Goal: Register for event/course

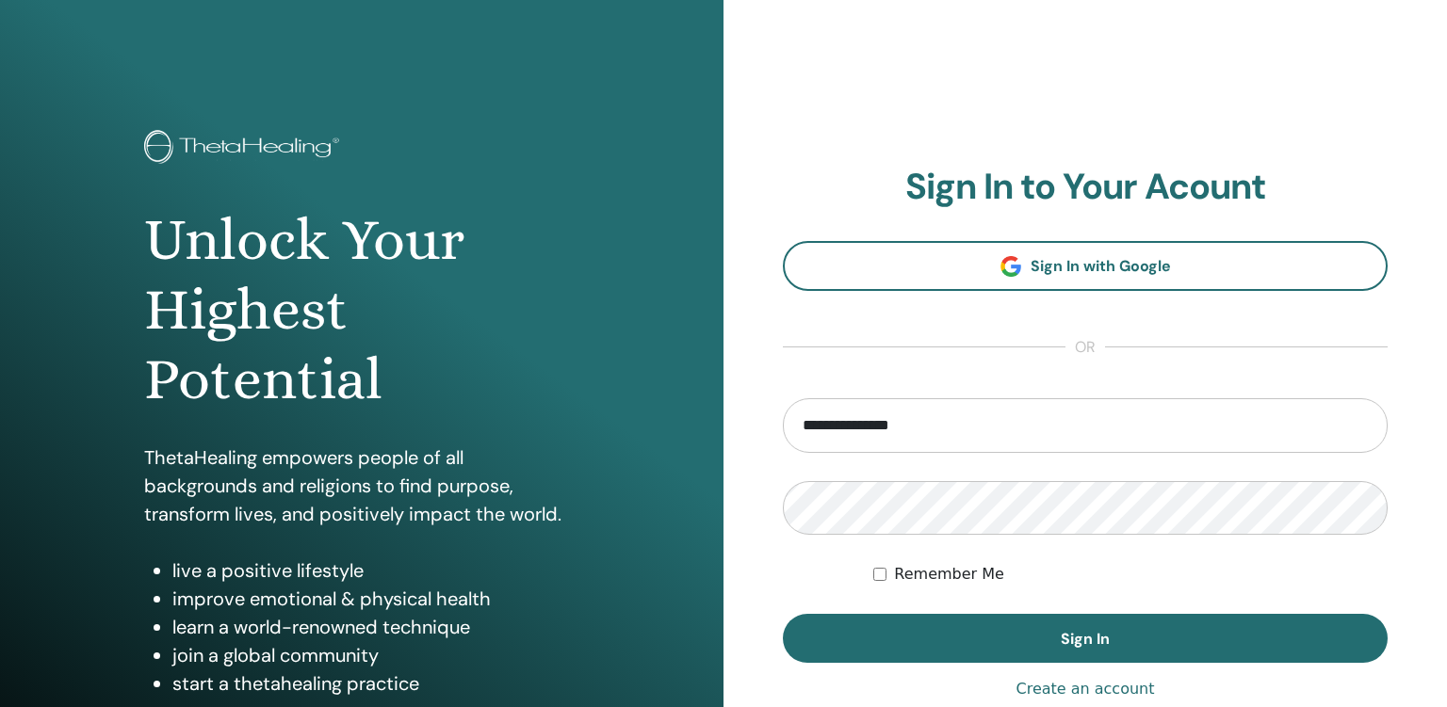
type input "**********"
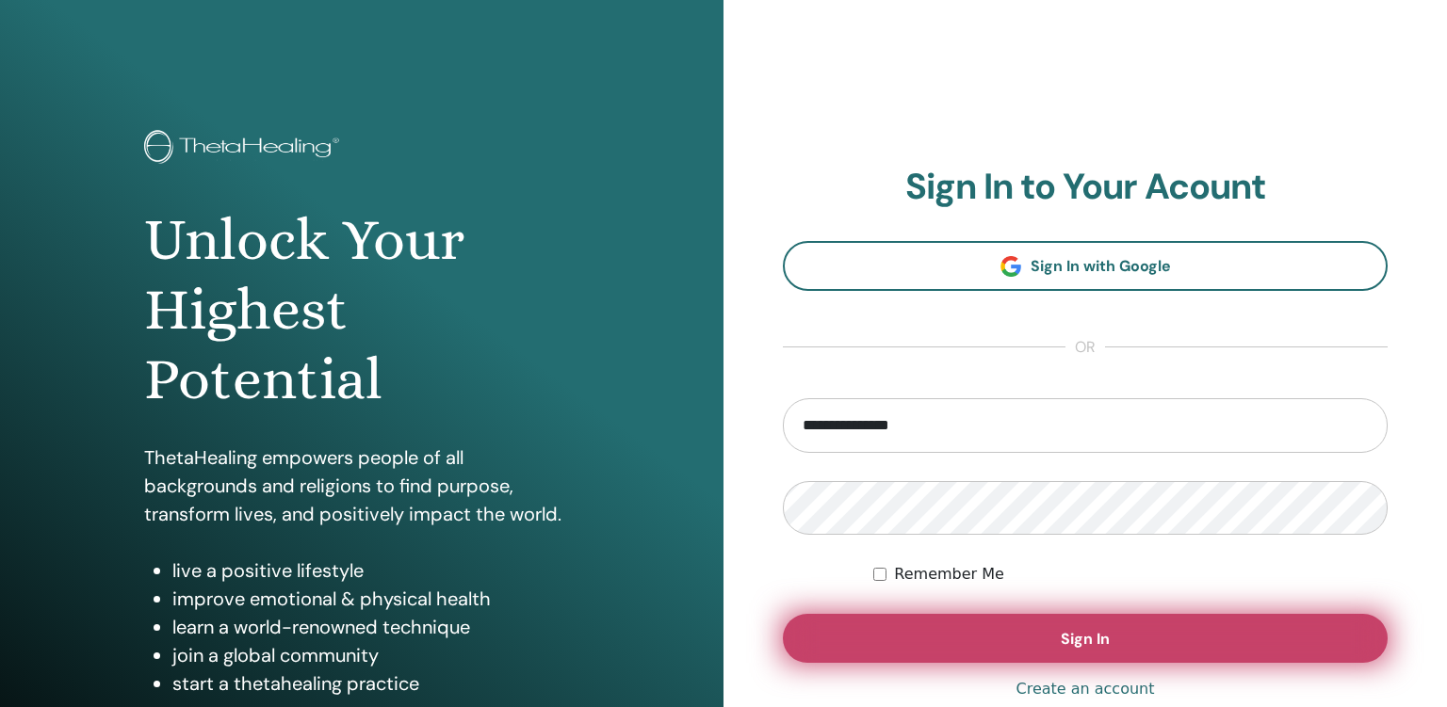
click at [1092, 643] on span "Sign In" at bounding box center [1085, 639] width 49 height 20
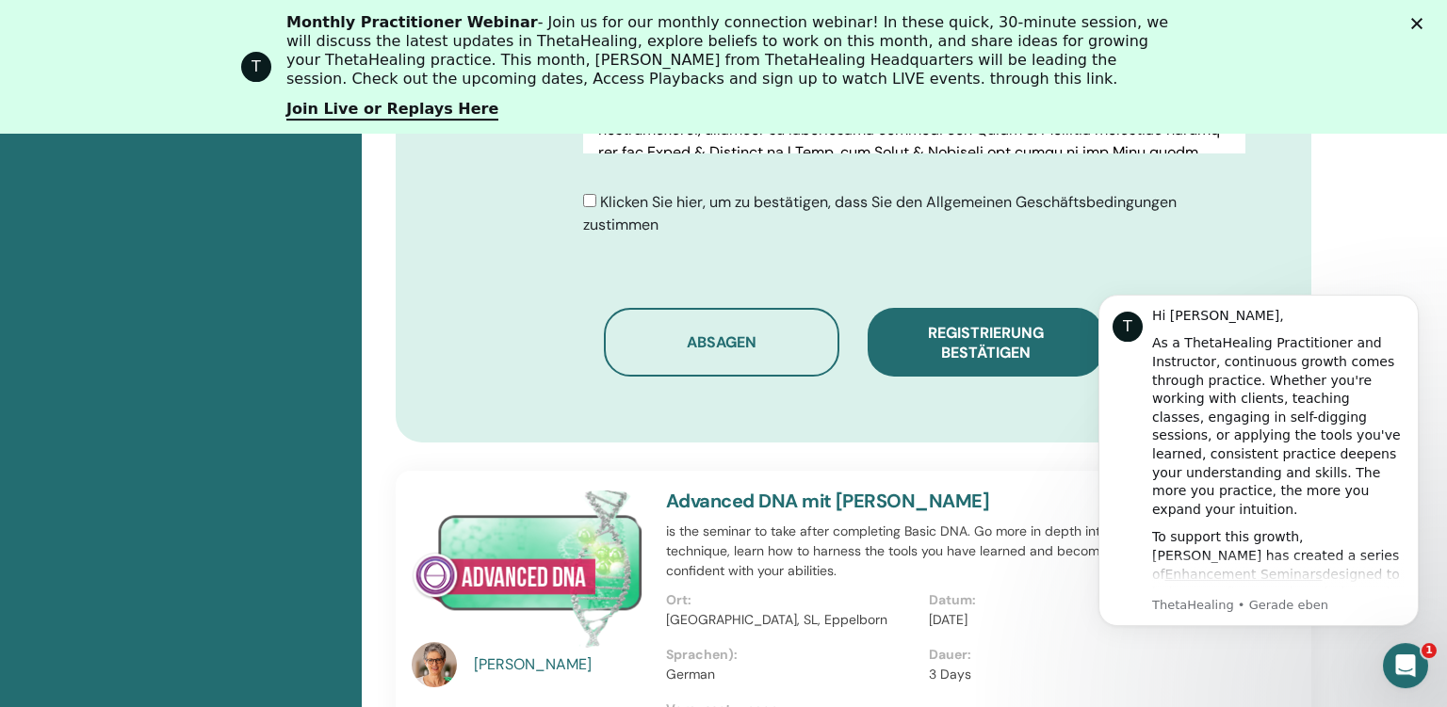
scroll to position [1239, 0]
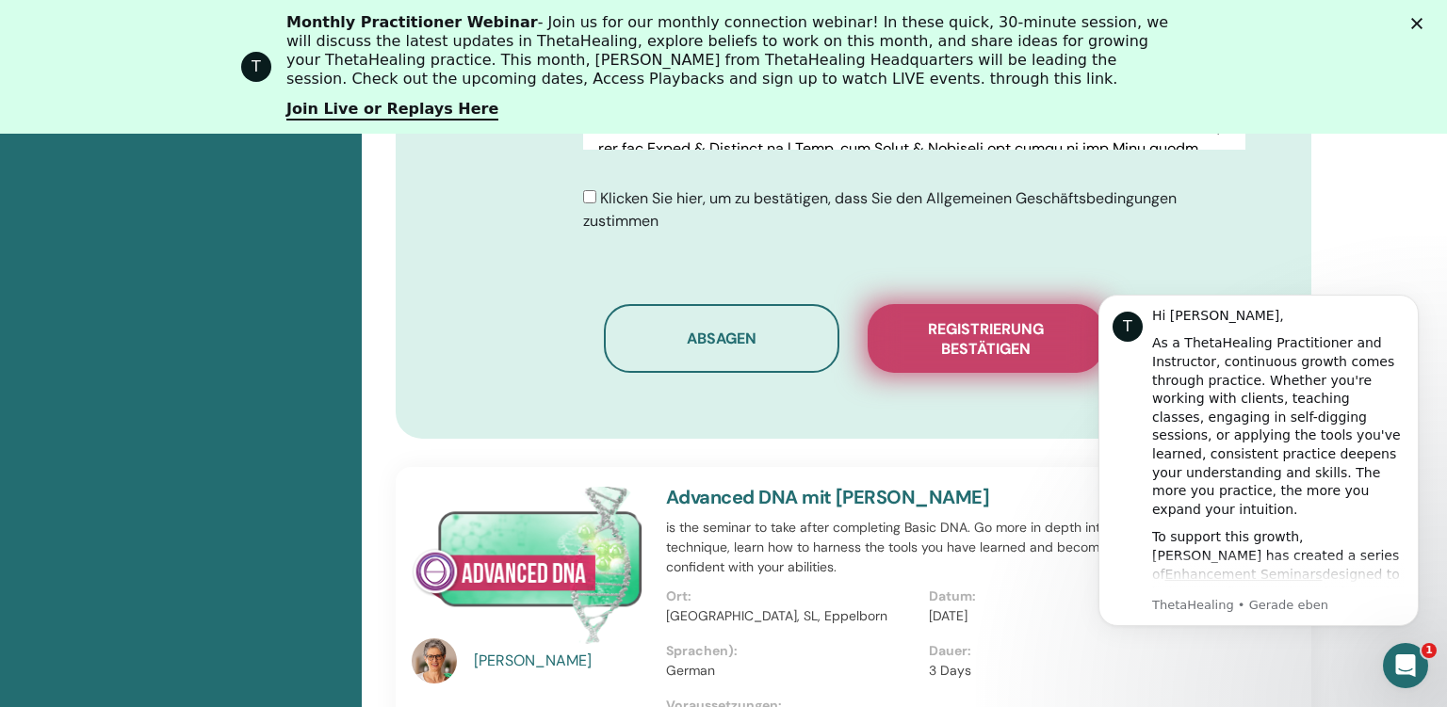
click at [1009, 331] on span "Registrierung bestätigen" at bounding box center [985, 339] width 188 height 40
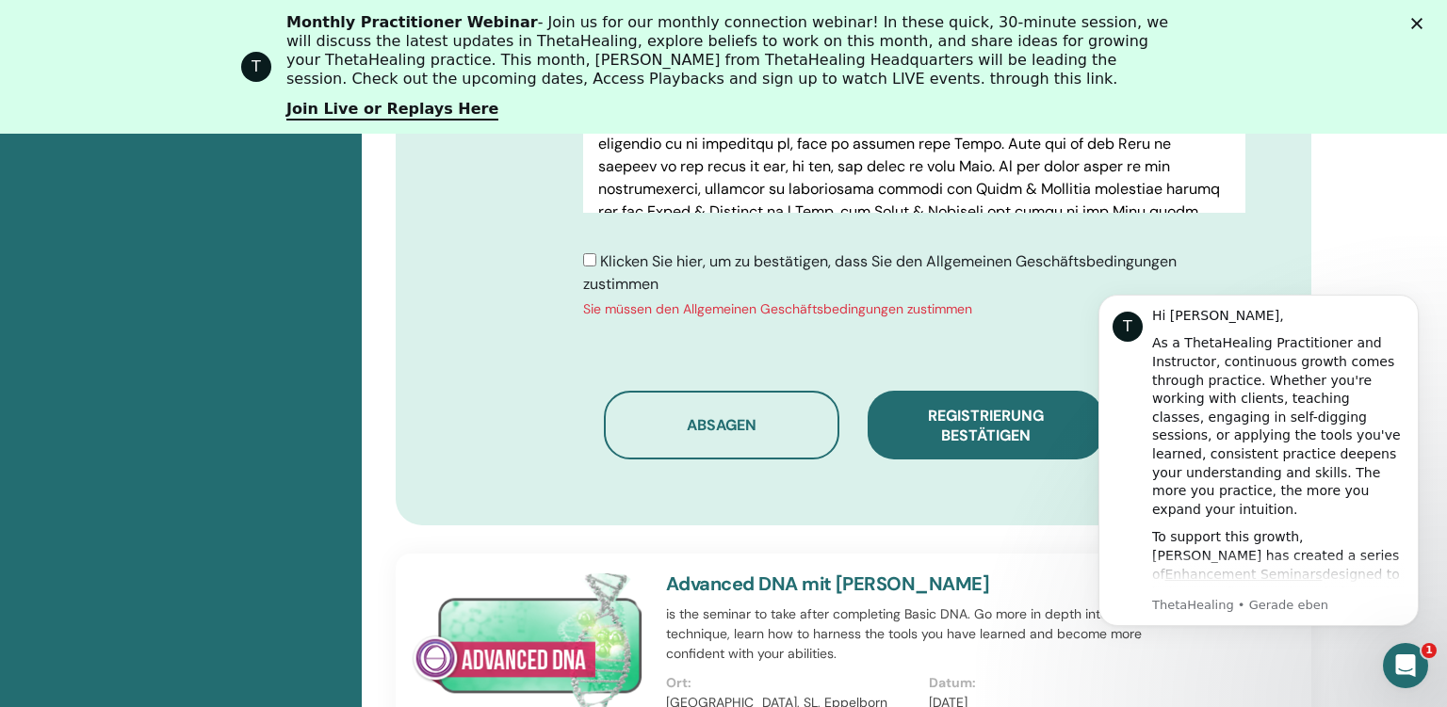
click at [582, 258] on div "Klicken Sie hier, um zu bestätigen, dass Sie den Allgemeinen Geschäftsbedingung…" at bounding box center [853, 285] width 812 height 69
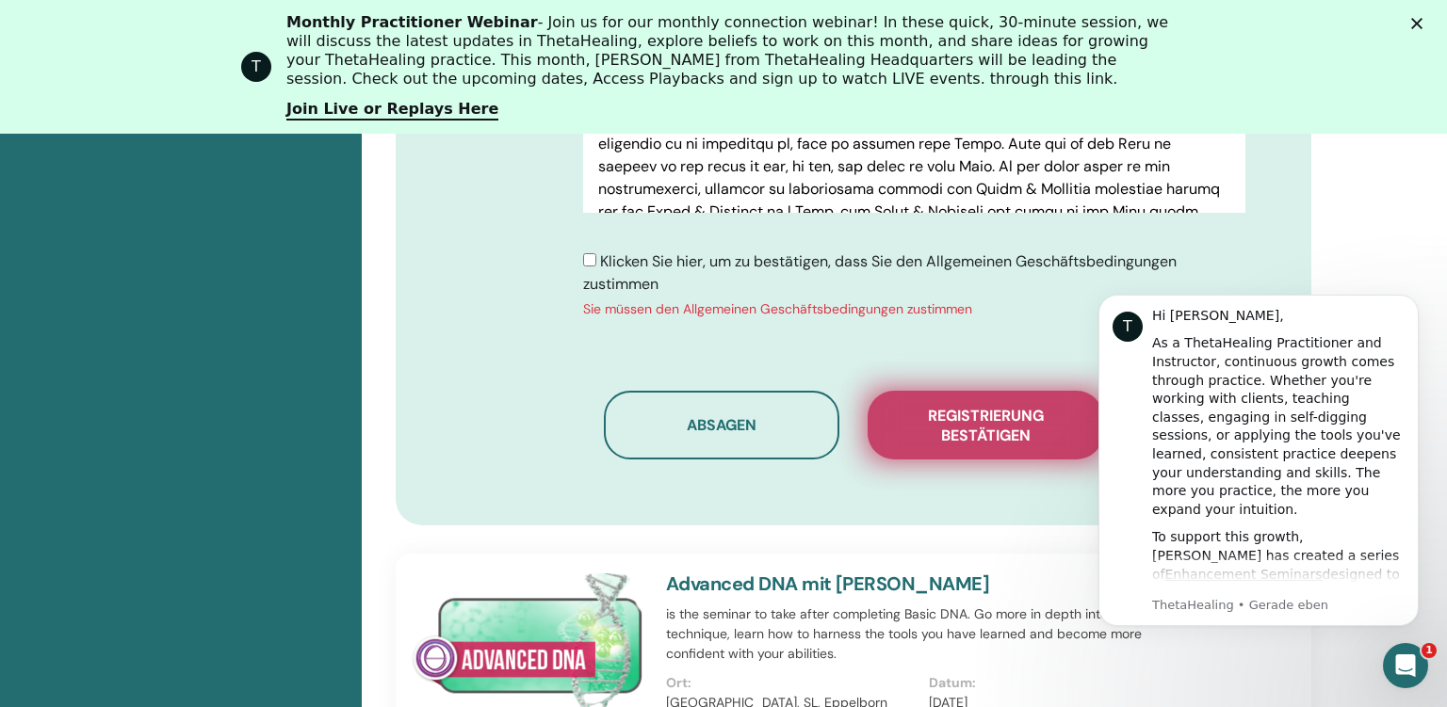
click at [969, 428] on span "Registrierung bestätigen" at bounding box center [985, 426] width 188 height 40
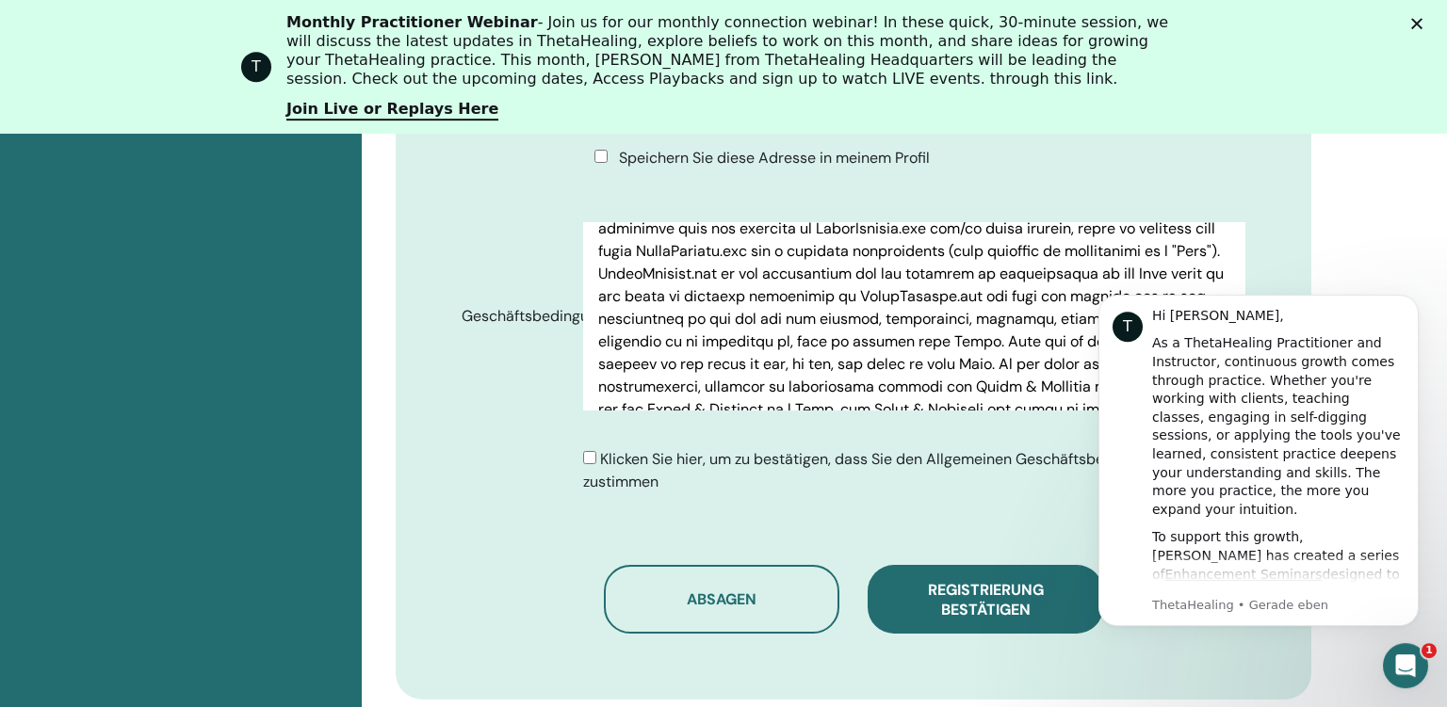
scroll to position [1039, 0]
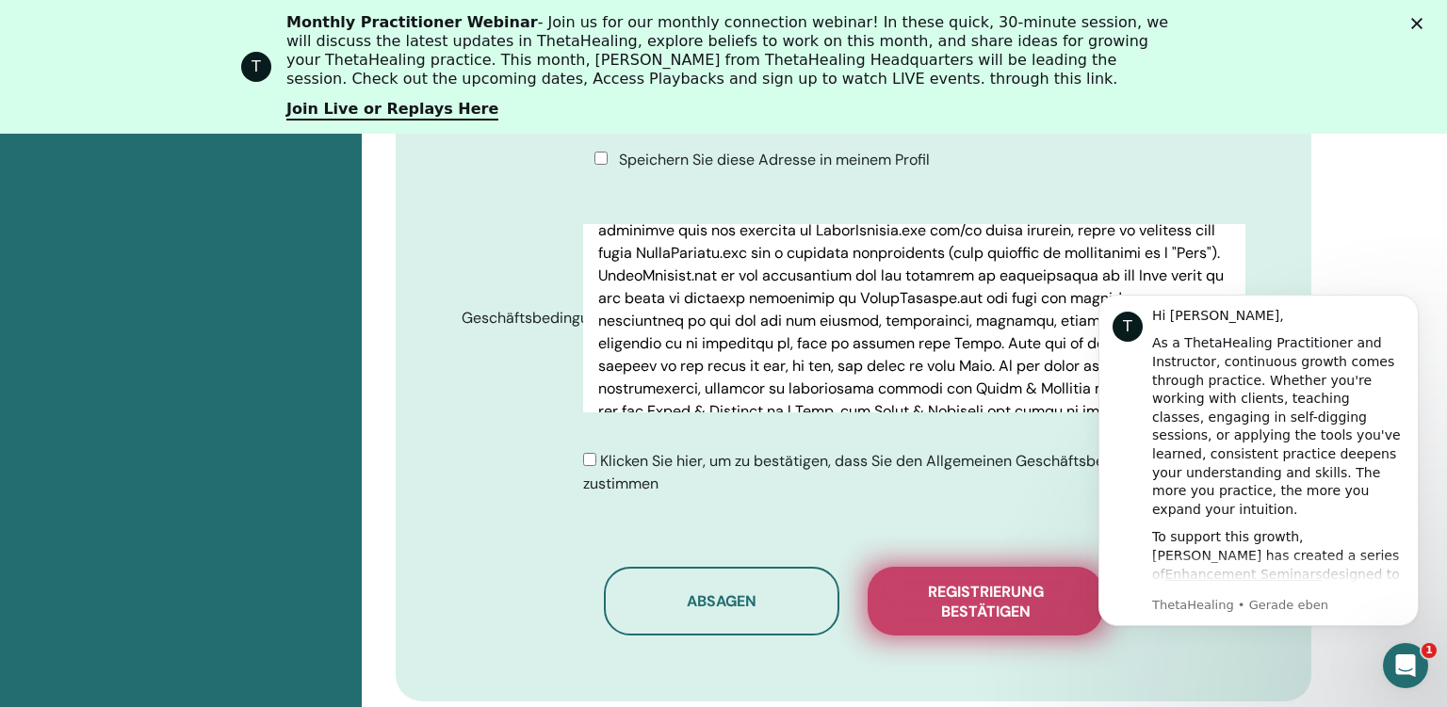
click at [1012, 597] on span "Registrierung bestätigen" at bounding box center [985, 602] width 188 height 40
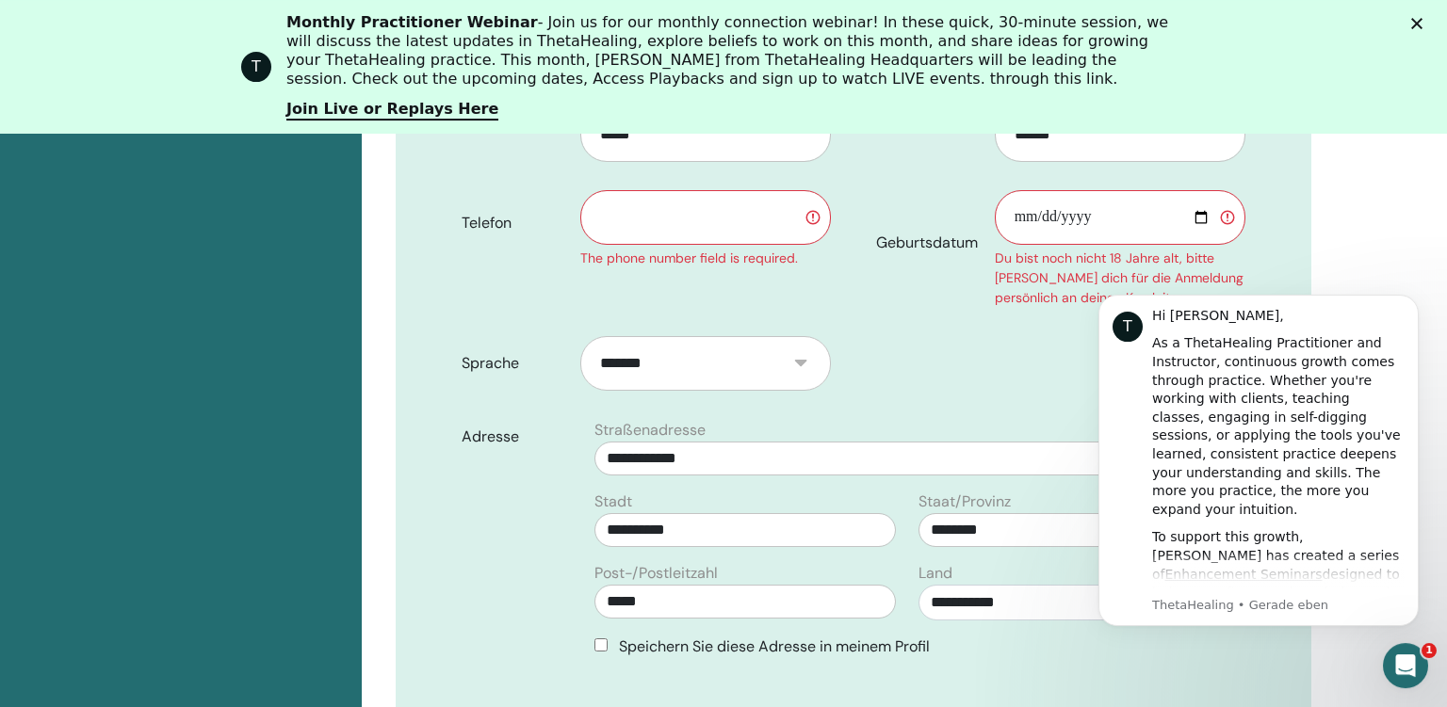
scroll to position [542, 0]
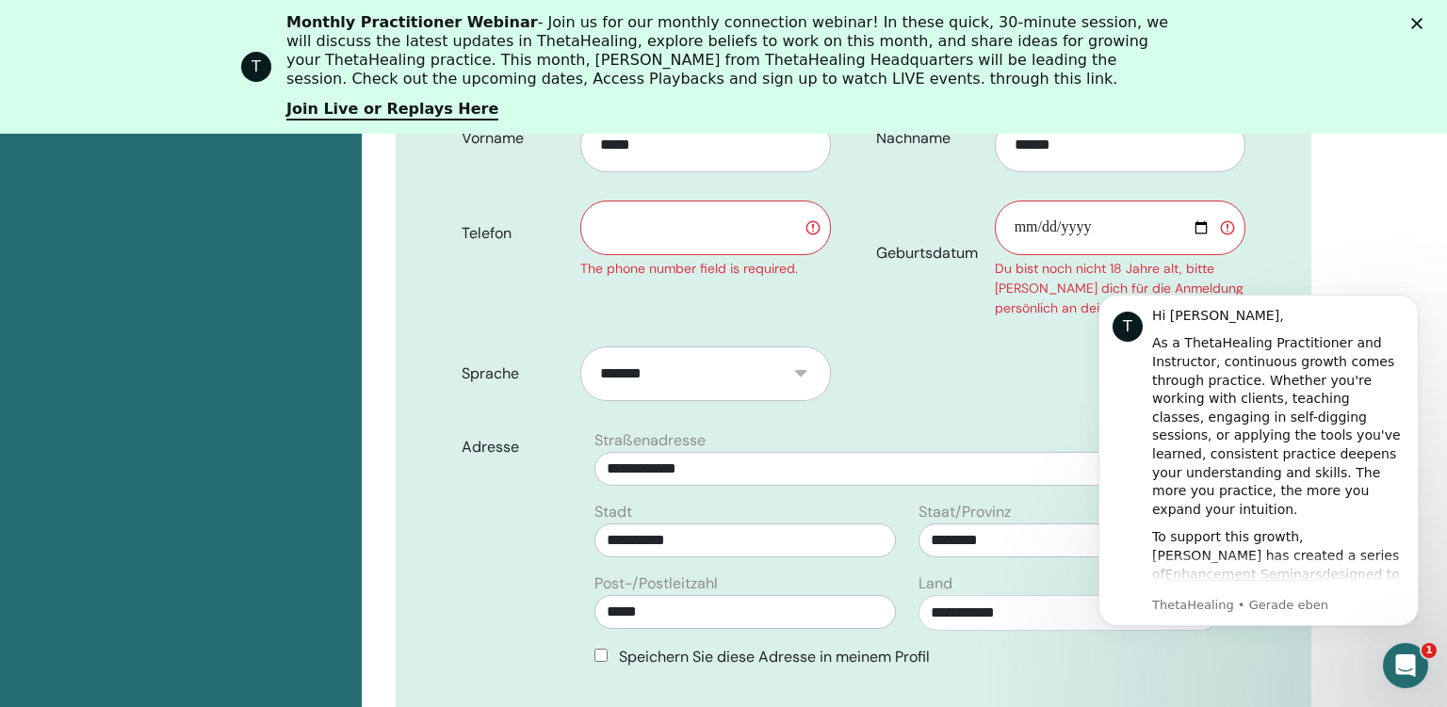
click at [661, 228] on input "text" at bounding box center [705, 228] width 251 height 55
click at [1125, 220] on input "Geburtsdatum" at bounding box center [1120, 228] width 251 height 55
type input "**********"
click at [642, 235] on input "text" at bounding box center [705, 228] width 251 height 55
type input "**********"
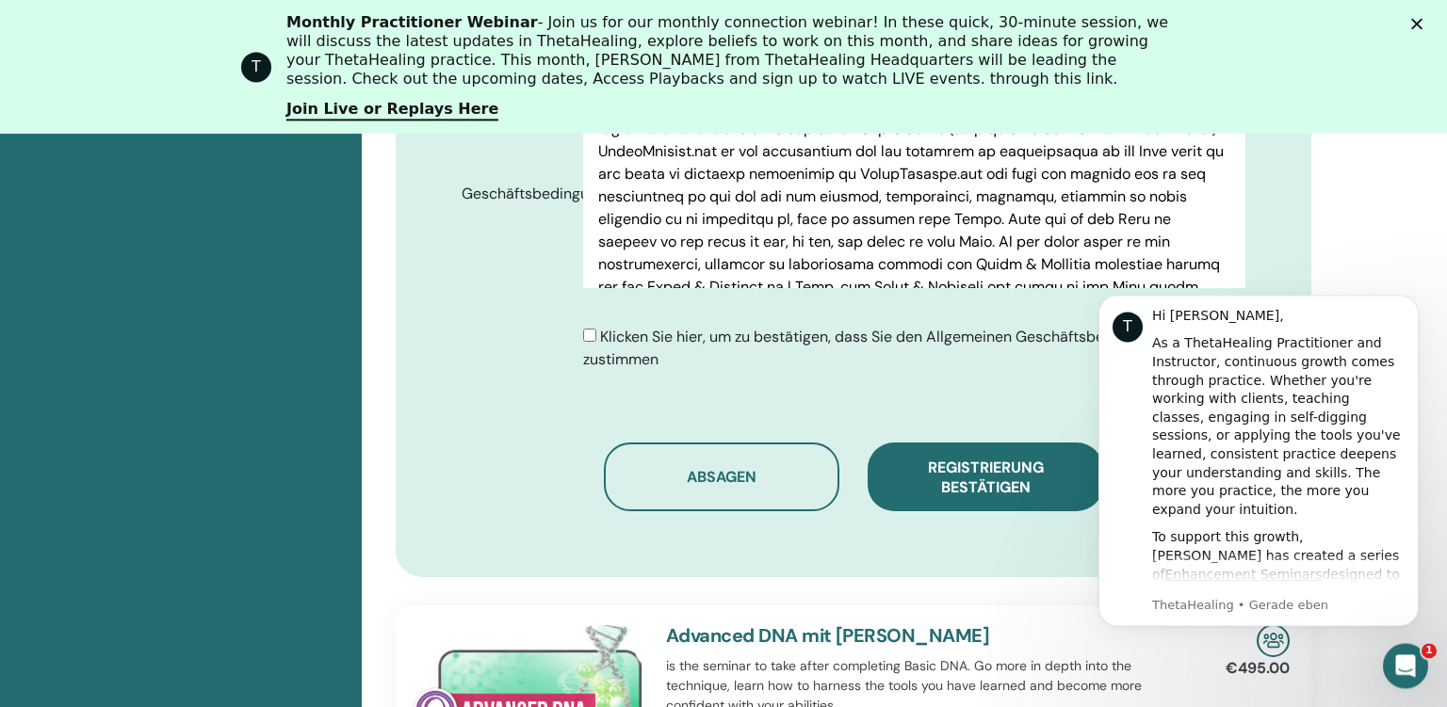
scroll to position [1239, 0]
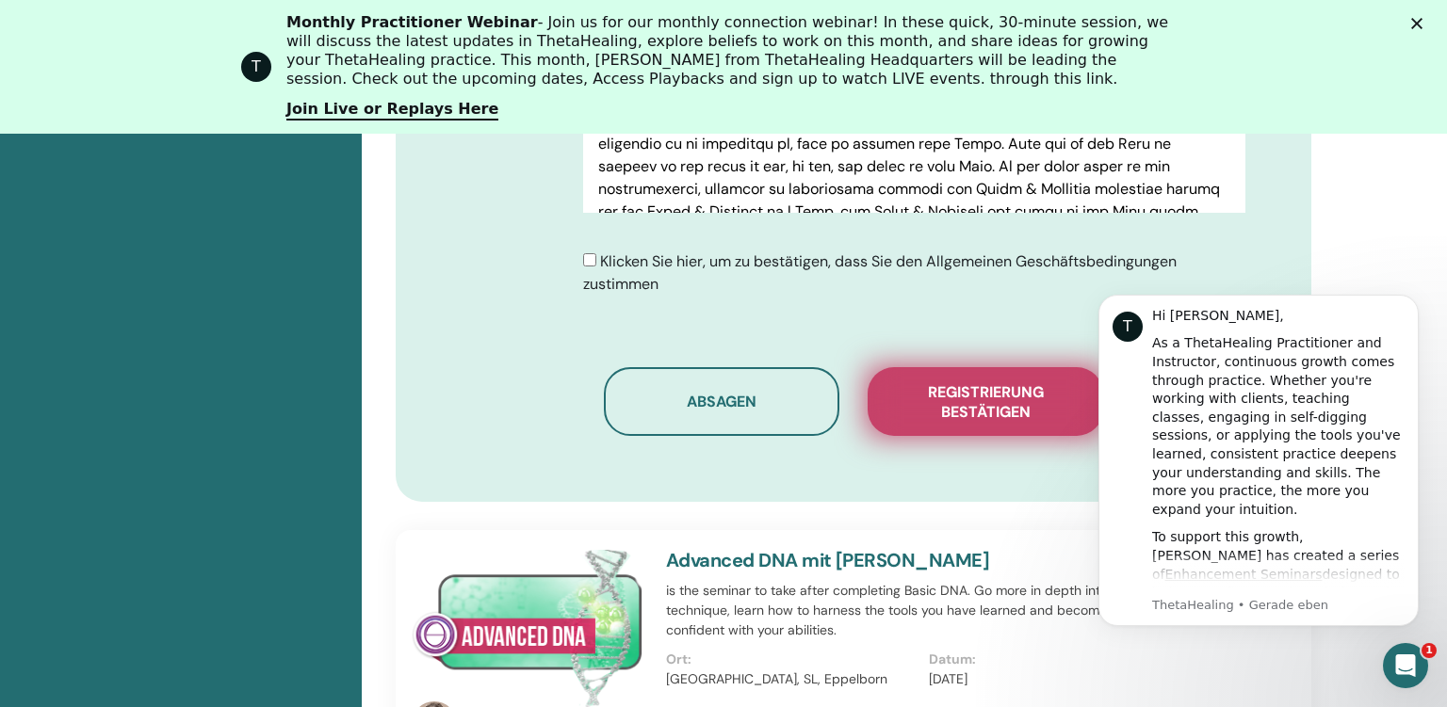
click at [966, 397] on span "Registrierung bestätigen" at bounding box center [985, 402] width 188 height 40
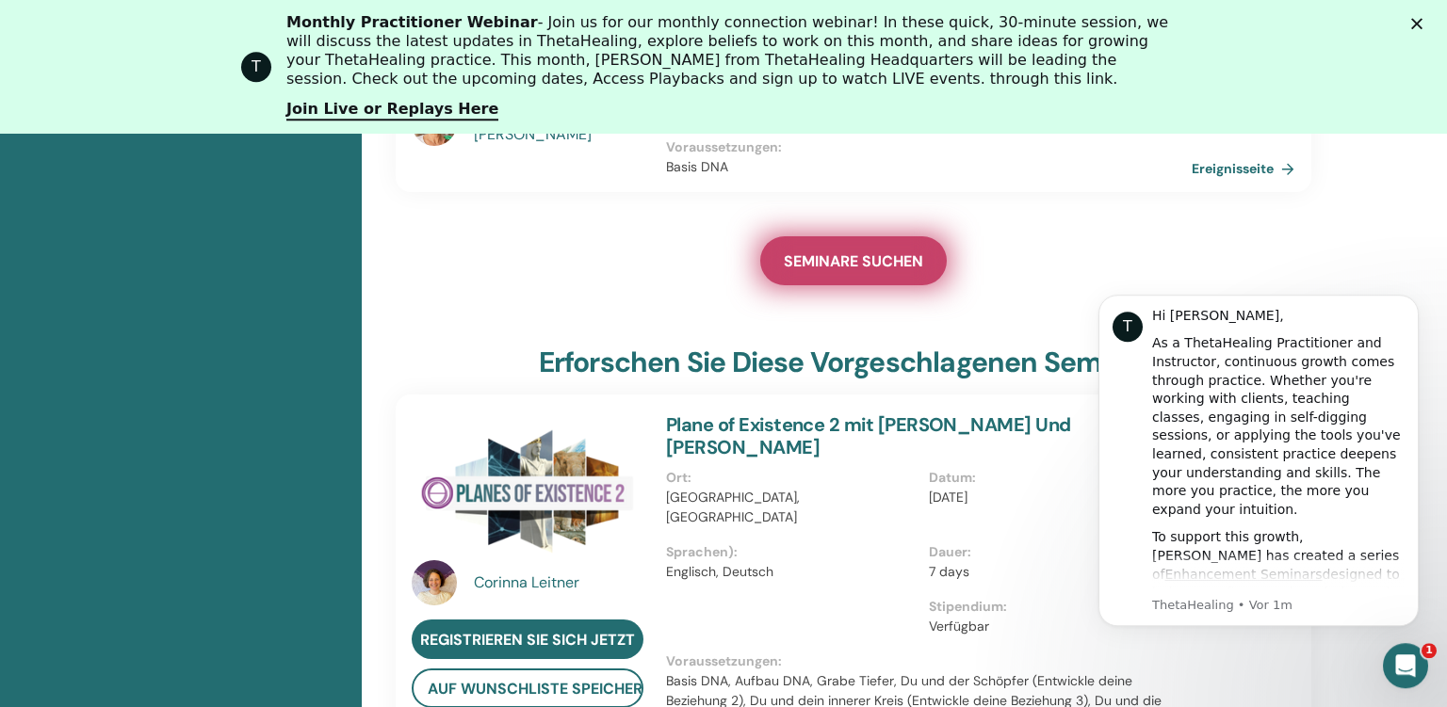
scroll to position [546, 0]
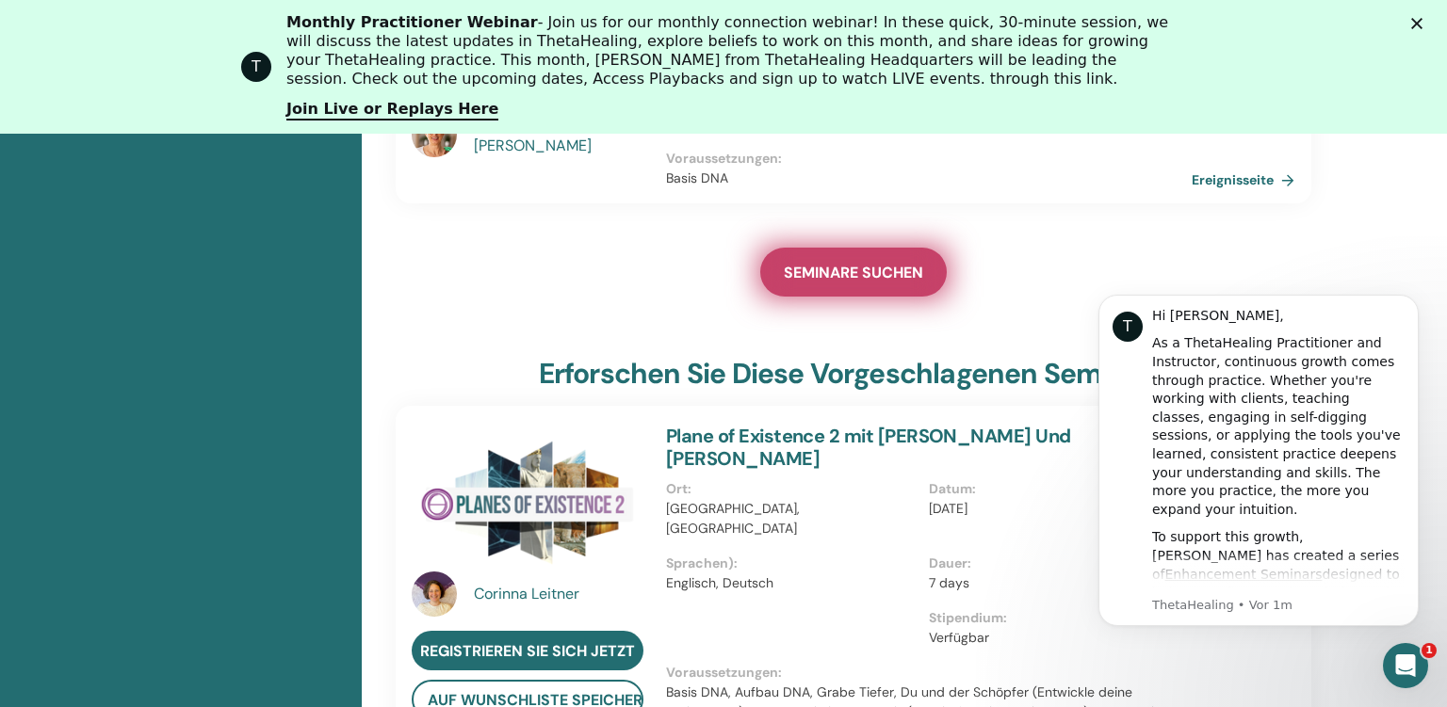
click at [871, 270] on span "SEMINARE SUCHEN" at bounding box center [853, 273] width 139 height 20
